Goal: Information Seeking & Learning: Learn about a topic

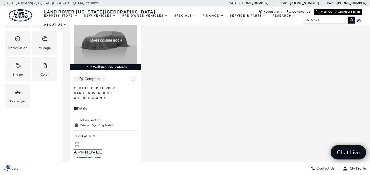
scroll to position [147, 0]
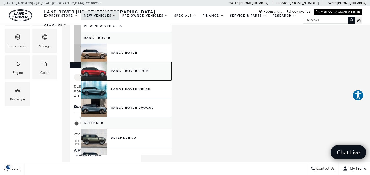
click at [112, 70] on link "Range Rover Sport" at bounding box center [126, 71] width 91 height 18
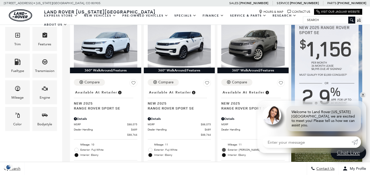
scroll to position [146, 0]
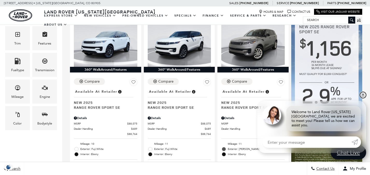
click at [363, 98] on link "✕" at bounding box center [363, 95] width 6 height 6
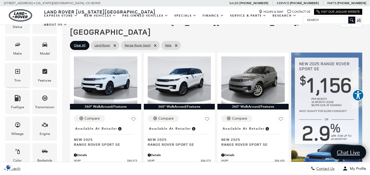
scroll to position [109, 0]
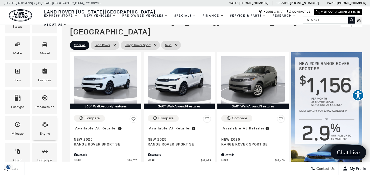
click at [47, 128] on span "Engine" at bounding box center [45, 125] width 6 height 11
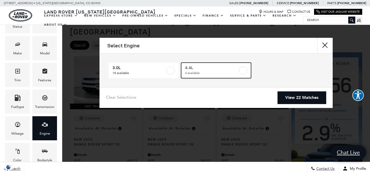
click at [196, 70] on span "4 available" at bounding box center [211, 72] width 53 height 5
type input "$122,424"
checkbox input "true"
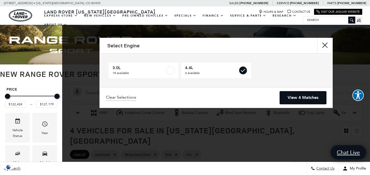
click at [297, 97] on link "View 4 Matches" at bounding box center [303, 97] width 46 height 13
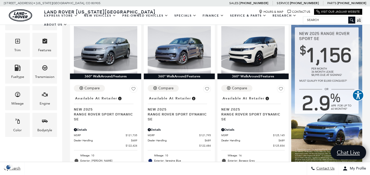
scroll to position [140, 0]
